Goal: Task Accomplishment & Management: Manage account settings

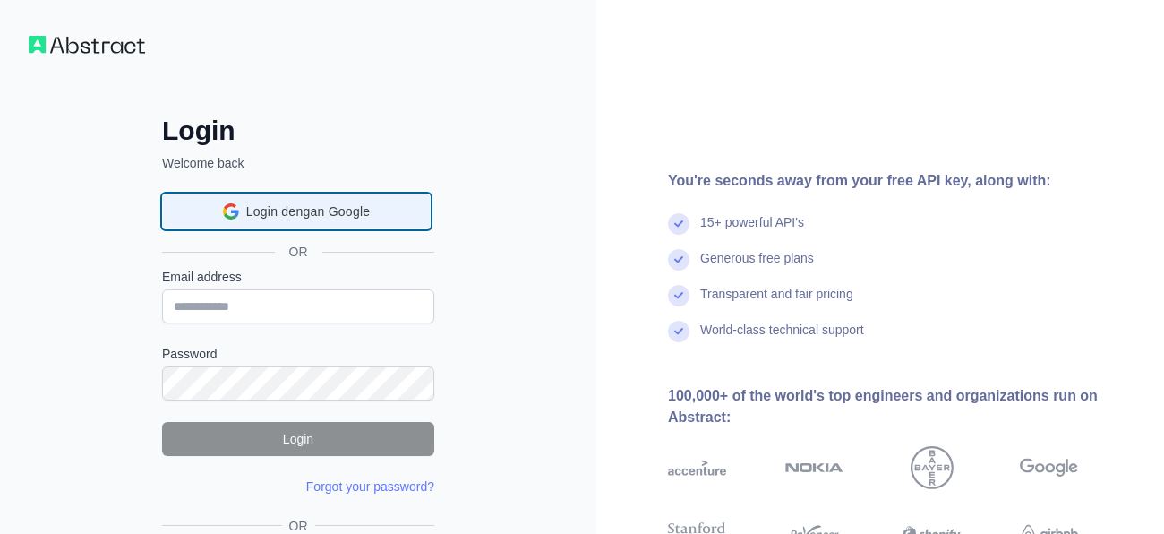
click at [399, 213] on div "Login dengan Google Login dengan Google. Dibuka di tab baru" at bounding box center [296, 211] width 245 height 34
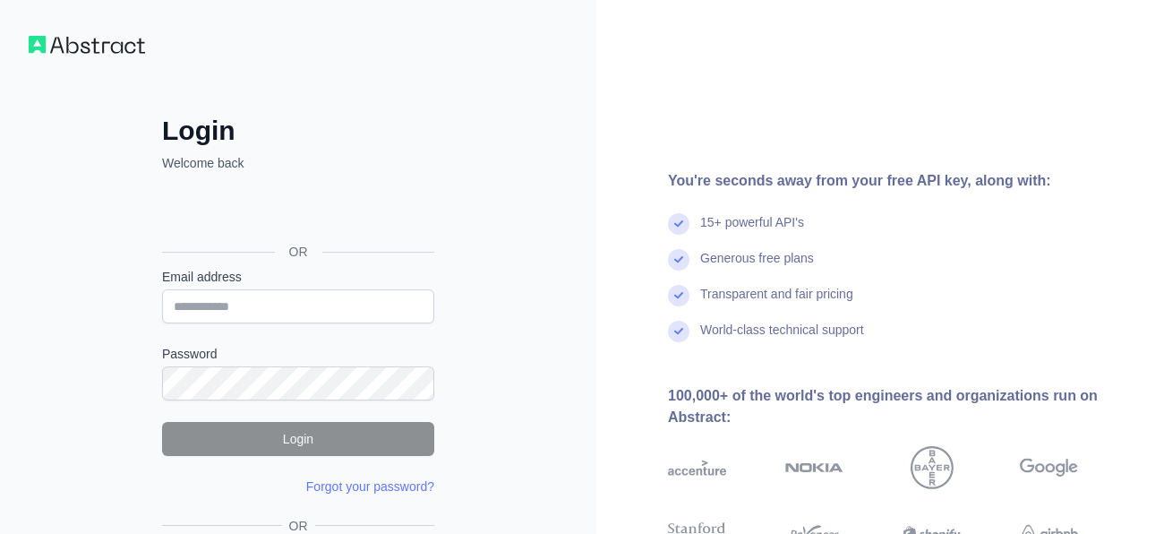
scroll to position [150, 0]
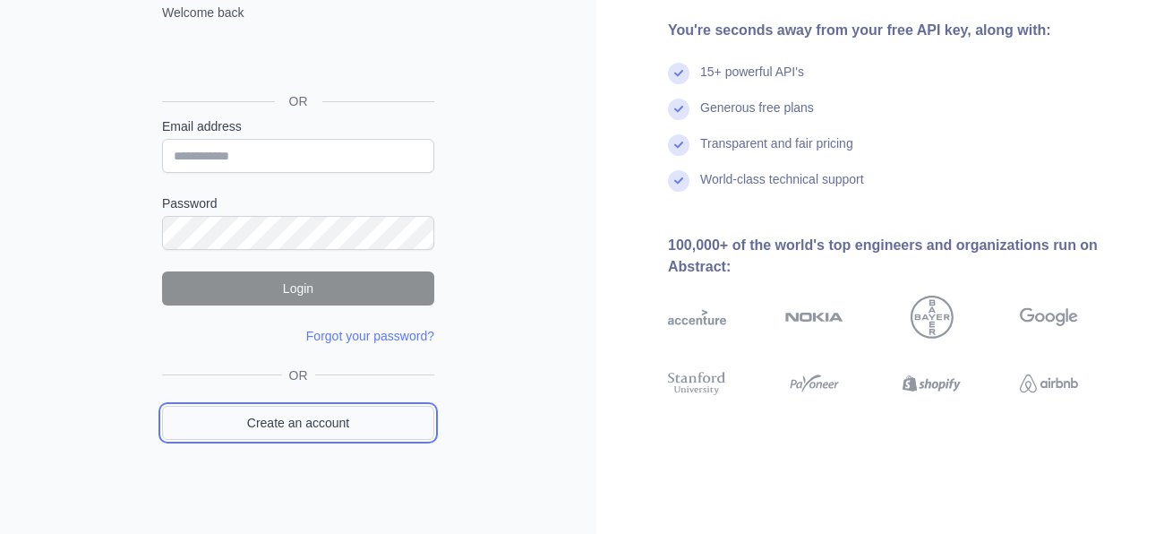
click at [396, 432] on link "Create an account" at bounding box center [298, 423] width 272 height 34
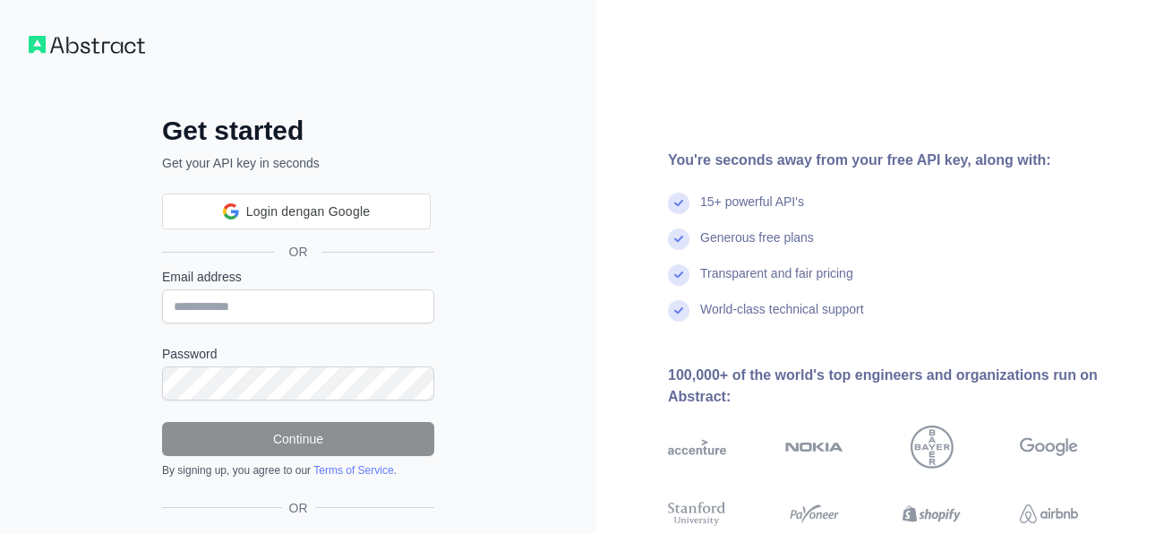
scroll to position [124, 0]
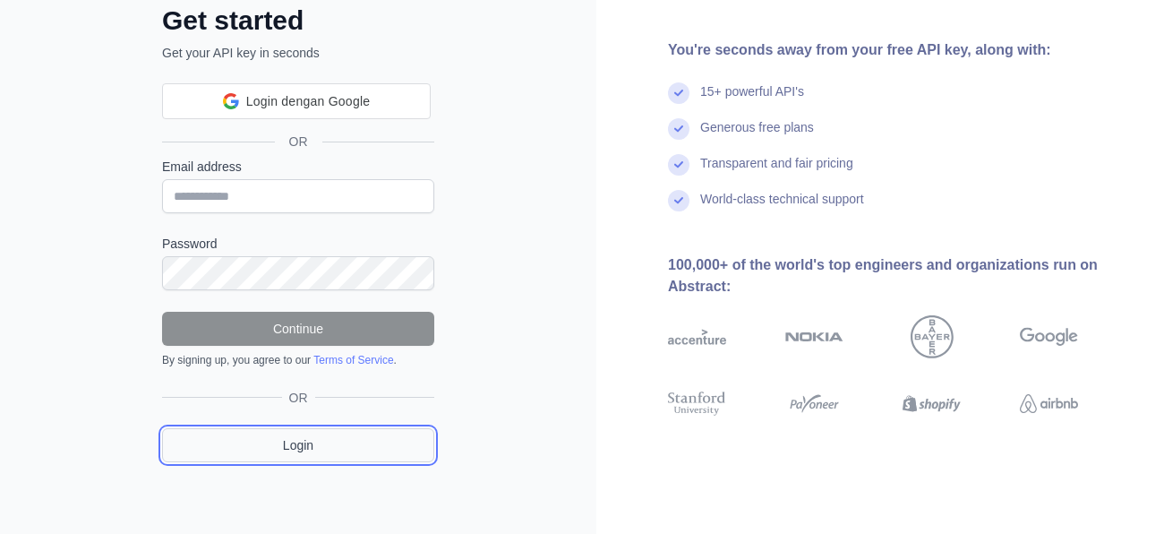
click at [359, 444] on link "Login" at bounding box center [298, 445] width 272 height 34
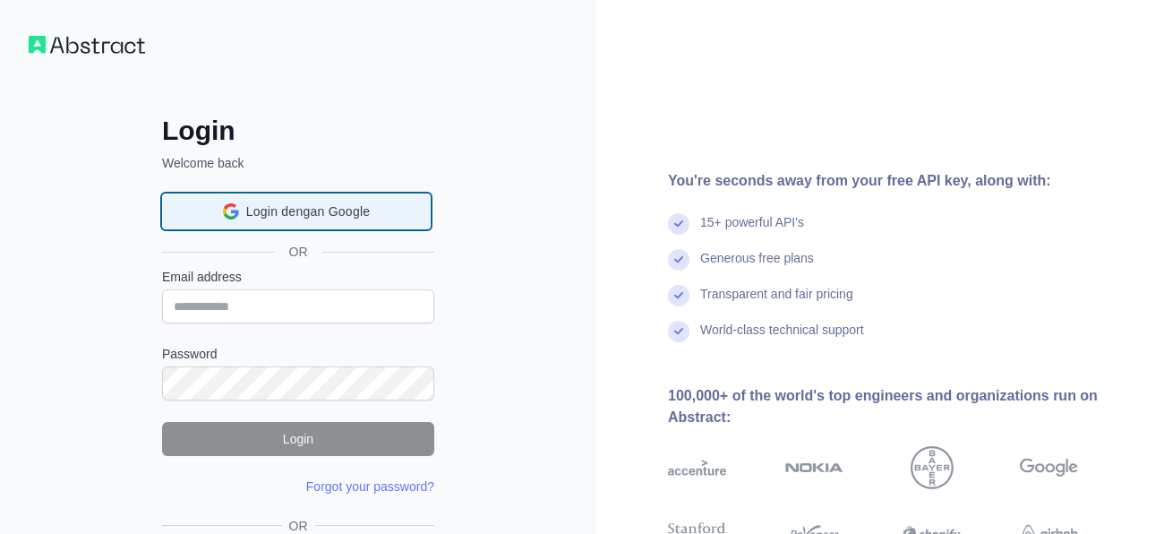
click at [370, 206] on span "Login dengan Google" at bounding box center [308, 211] width 124 height 19
click at [364, 206] on span "Login dengan Google" at bounding box center [308, 211] width 124 height 19
click at [215, 196] on div "Login dengan Google Login dengan Google. Dibuka di tab baru" at bounding box center [296, 211] width 245 height 34
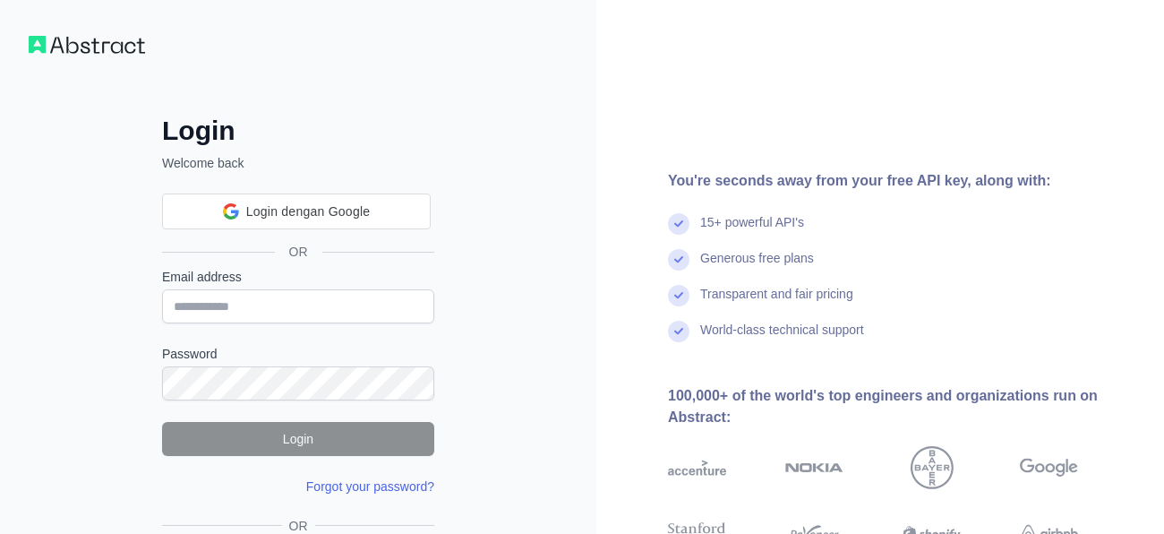
click at [316, 484] on link "Forgot your password?" at bounding box center [370, 486] width 128 height 14
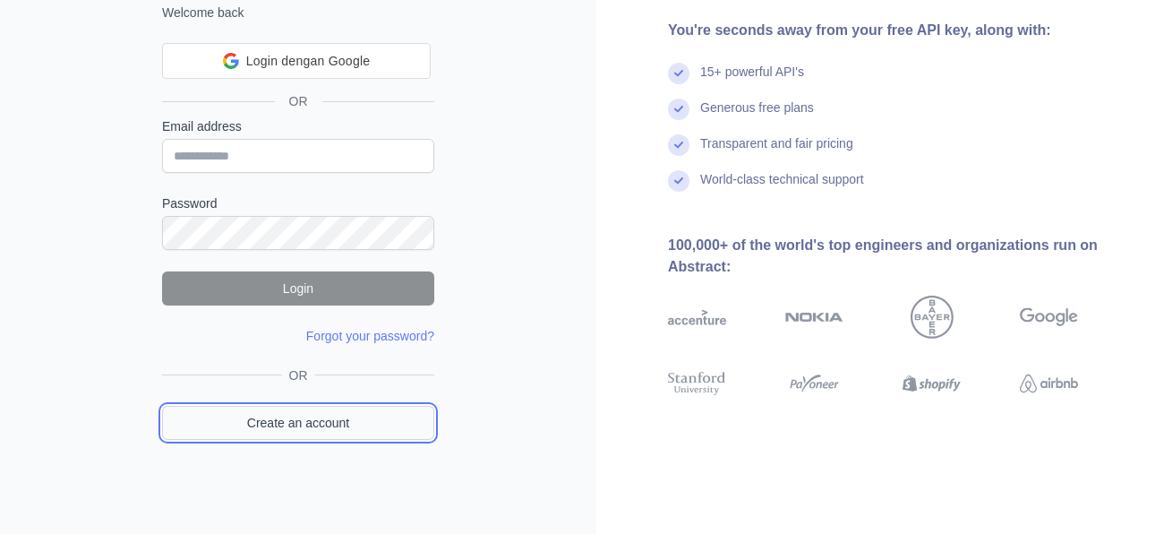
click at [365, 438] on link "Create an account" at bounding box center [298, 423] width 272 height 34
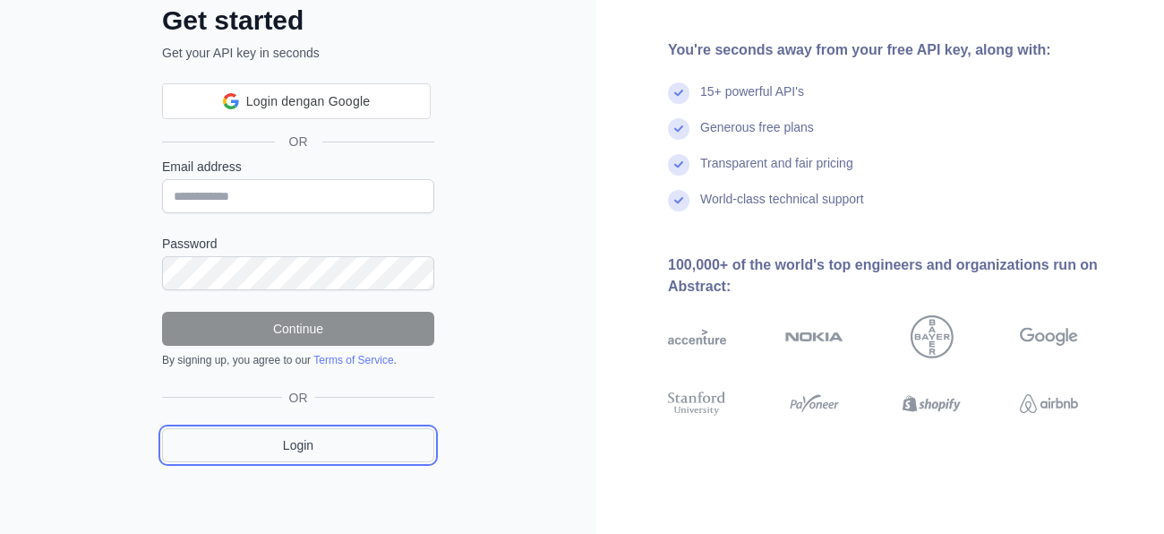
click at [379, 450] on link "Login" at bounding box center [298, 445] width 272 height 34
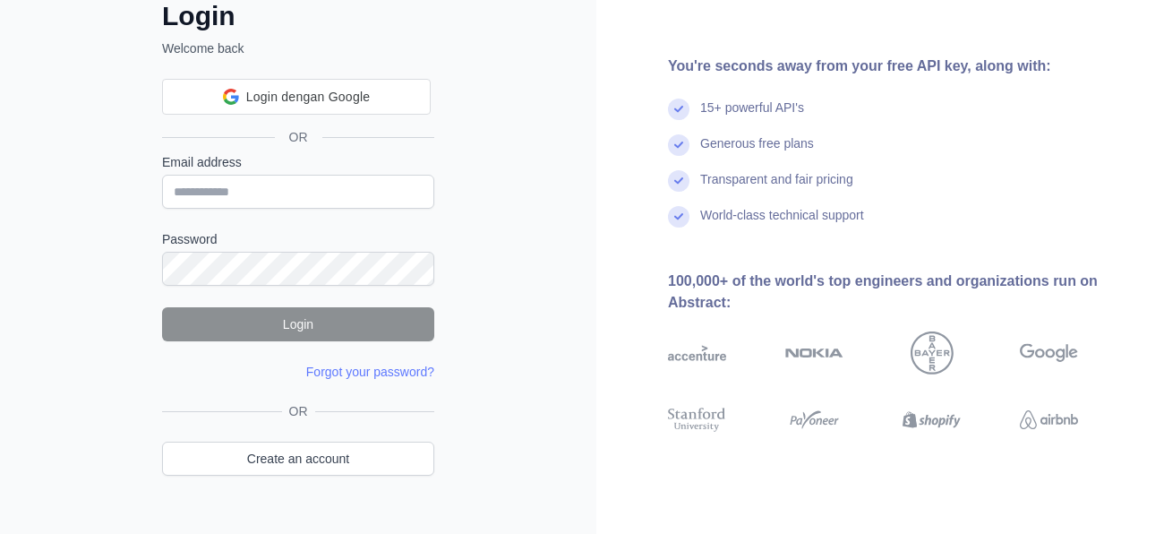
scroll to position [124, 0]
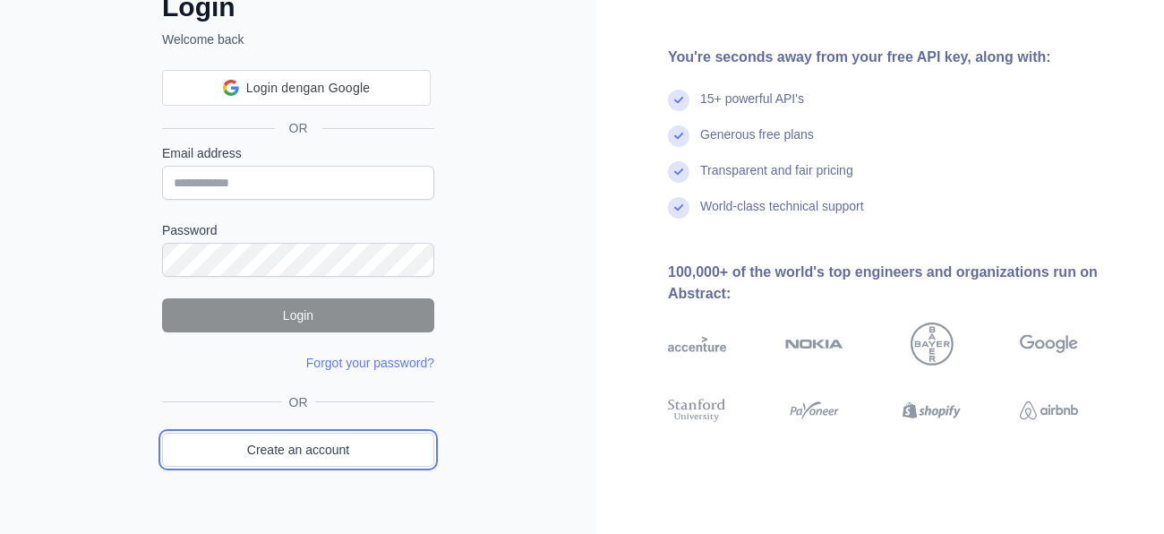
click at [379, 450] on link "Create an account" at bounding box center [298, 450] width 272 height 34
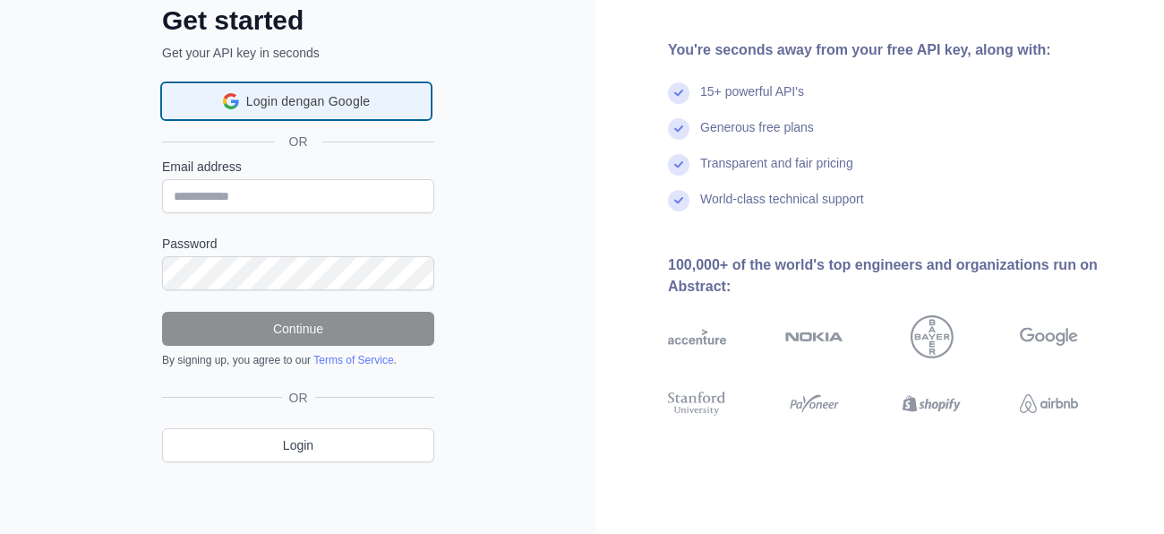
click at [321, 84] on div "Login dengan Google Login dengan Google. Dibuka di tab baru" at bounding box center [296, 101] width 245 height 34
